Goal: Check status: Check status

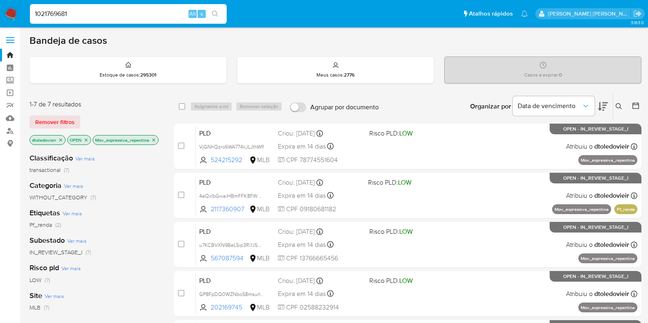
scroll to position [204, 0]
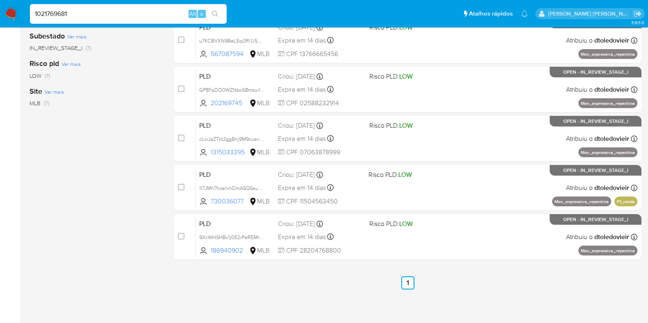
type input "1021769681"
click at [76, 15] on input "1021769681" at bounding box center [128, 14] width 197 height 11
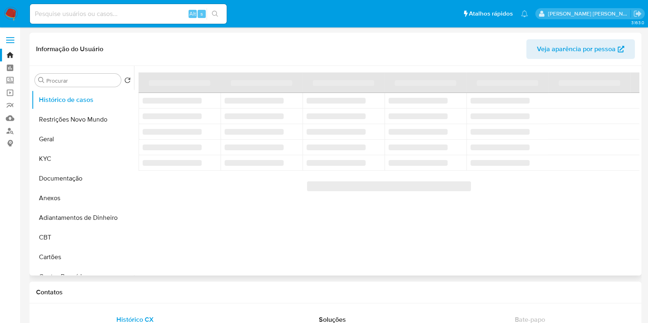
select select "10"
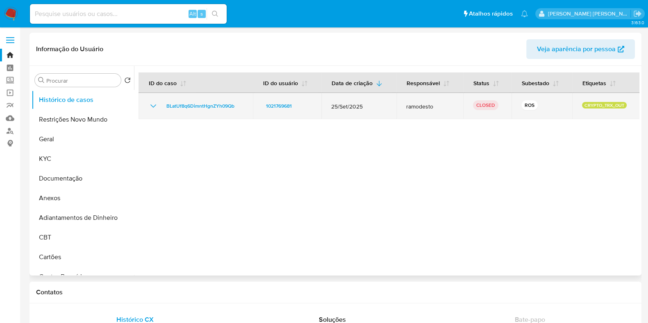
click at [152, 107] on icon "Mostrar/Ocultar" at bounding box center [153, 106] width 10 height 10
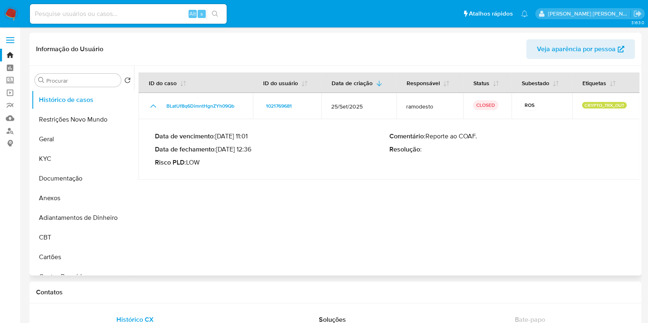
drag, startPoint x: 227, startPoint y: 150, endPoint x: 270, endPoint y: 150, distance: 43.0
click at [263, 150] on p "Data de fechamento : [DATE] 12:36" at bounding box center [272, 149] width 234 height 8
click at [271, 150] on p "Data de fechamento : [DATE] 12:36" at bounding box center [272, 149] width 234 height 8
drag, startPoint x: 225, startPoint y: 140, endPoint x: 272, endPoint y: 135, distance: 46.9
click at [258, 135] on p "Data de vencimento : [DATE] 11:01" at bounding box center [272, 136] width 234 height 8
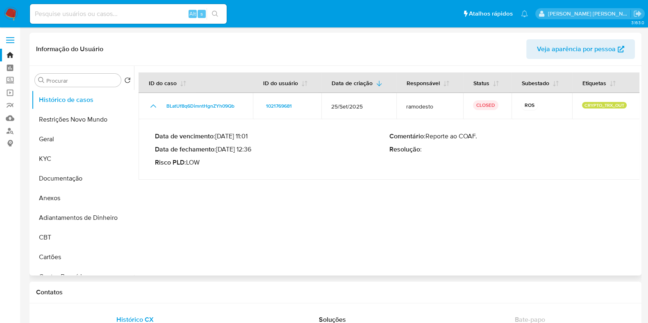
click at [272, 135] on p "Data de vencimento : [DATE] 11:01" at bounding box center [272, 136] width 234 height 8
drag, startPoint x: 233, startPoint y: 152, endPoint x: 265, endPoint y: 152, distance: 31.5
click at [263, 152] on p "Data de fechamento : [DATE] 12:36" at bounding box center [272, 149] width 234 height 8
click at [279, 151] on p "Data de fechamento : [DATE] 12:36" at bounding box center [272, 149] width 234 height 8
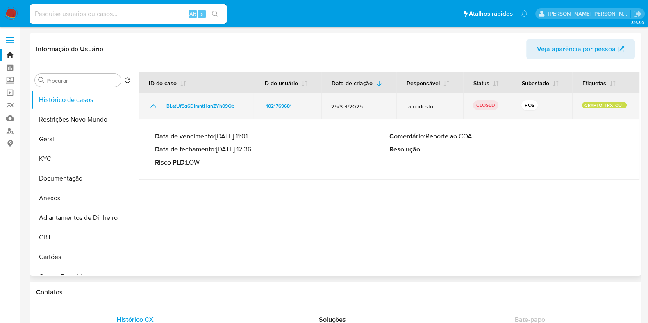
click at [151, 111] on icon "Mostrar/Ocultar" at bounding box center [153, 106] width 10 height 10
